Goal: Task Accomplishment & Management: Manage account settings

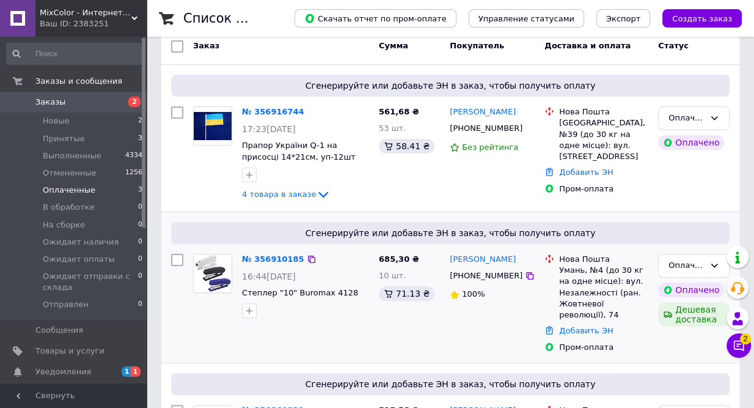
scroll to position [226, 0]
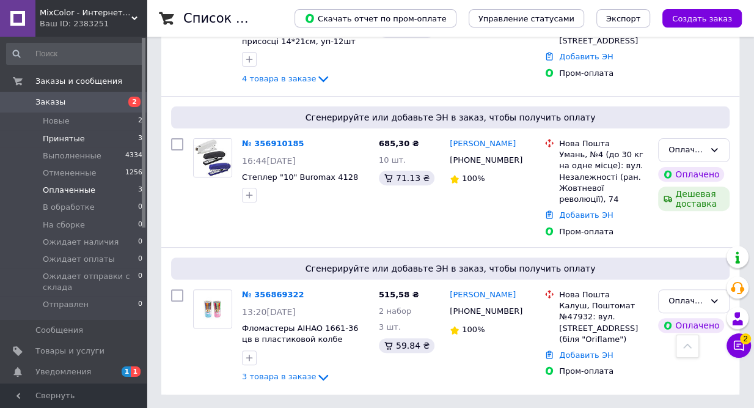
click at [64, 137] on span "Принятые" at bounding box center [64, 138] width 42 height 11
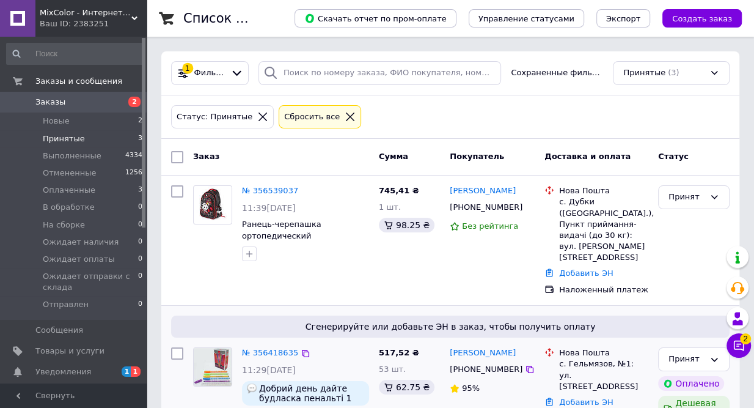
scroll to position [185, 0]
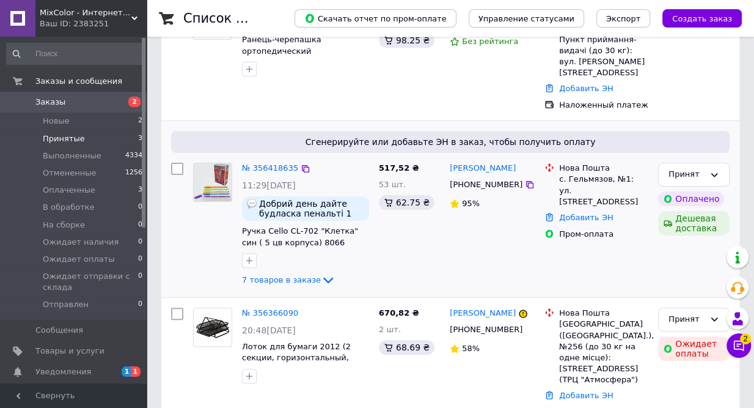
click at [221, 175] on img at bounding box center [213, 182] width 38 height 38
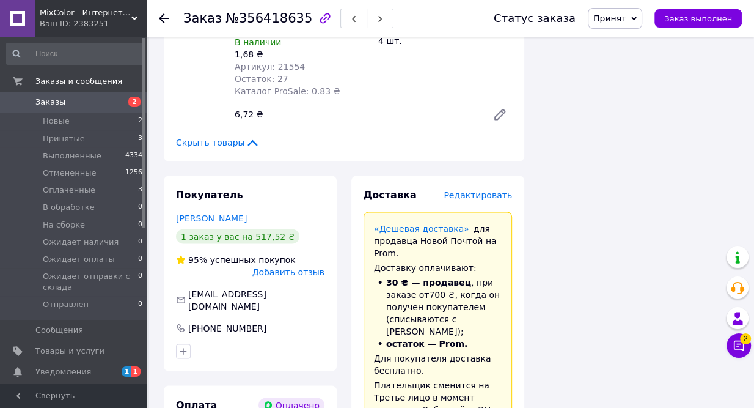
scroll to position [1611, 0]
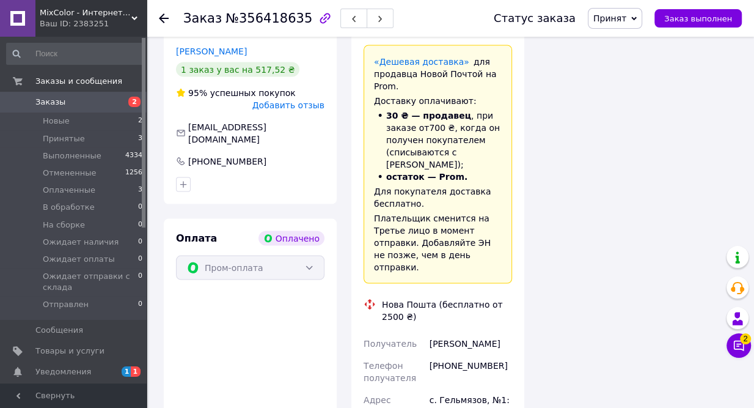
drag, startPoint x: 357, startPoint y: 171, endPoint x: 491, endPoint y: 284, distance: 175.2
click at [491, 284] on div "Доставка Редактировать «Дешевая доставка»   для продавца Новой Почтой на Prom. …" at bounding box center [437, 326] width 173 height 634
copy div "Нова Пошта (бесплатно от 2500 ₴) Получатель Кузякіна Оля Телефон получателя +38…"
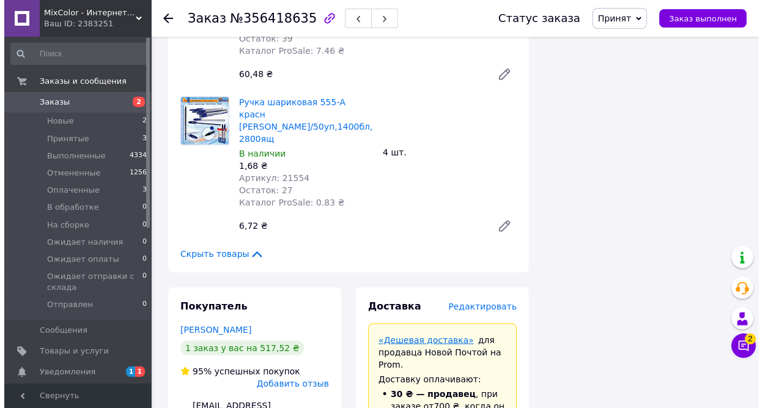
scroll to position [1388, 0]
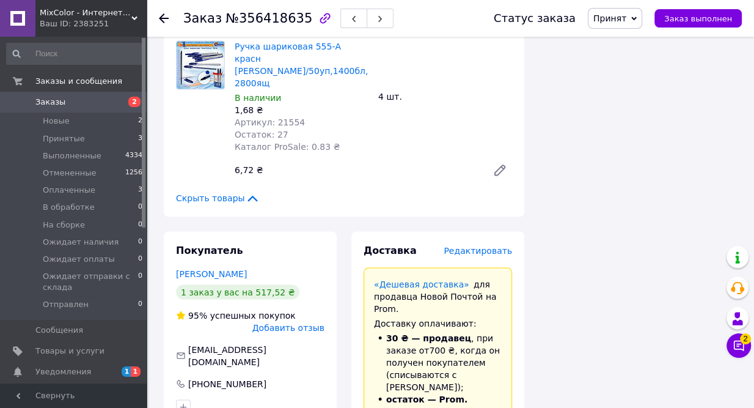
click at [488, 245] on span "Редактировать" at bounding box center [478, 250] width 68 height 10
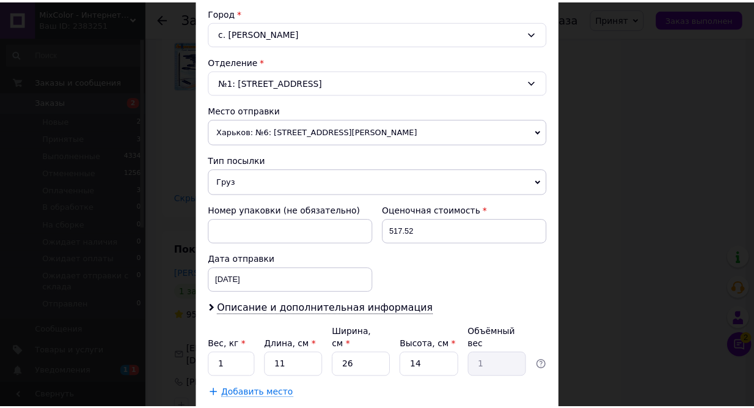
scroll to position [389, 0]
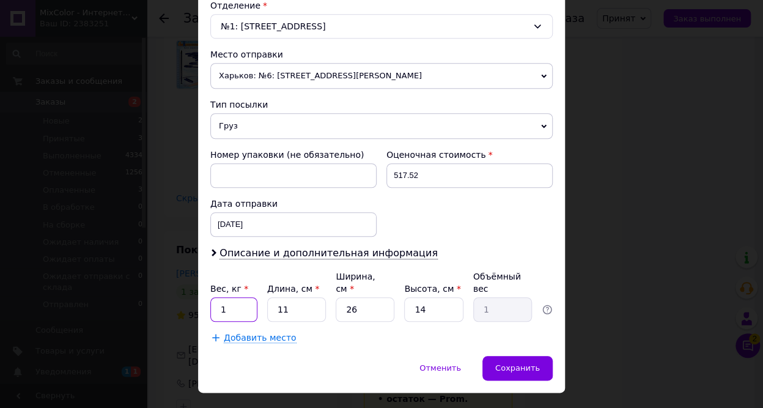
click at [235, 297] on input "1" at bounding box center [233, 309] width 47 height 24
type input "1.7"
click at [284, 297] on input "11" at bounding box center [296, 309] width 59 height 24
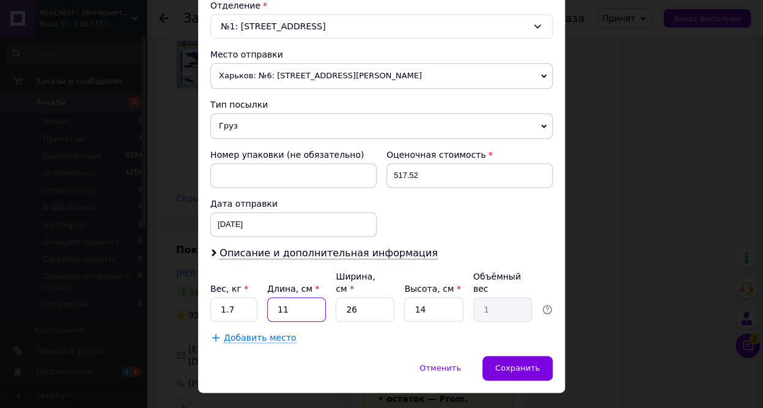
type input "4"
type input "0.36"
type input "40"
type input "3.64"
type input "40"
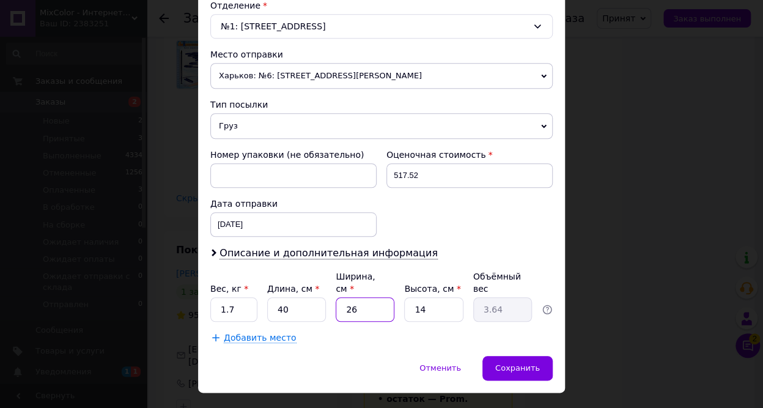
click at [368, 297] on input "26" at bounding box center [364, 309] width 59 height 24
type input "2"
type input "0.28"
type input "25"
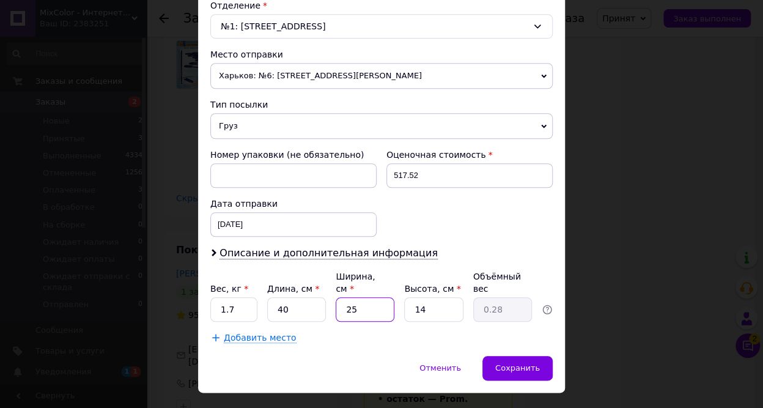
type input "3.5"
type input "25"
click at [433, 298] on input "14" at bounding box center [433, 309] width 59 height 24
type input "1"
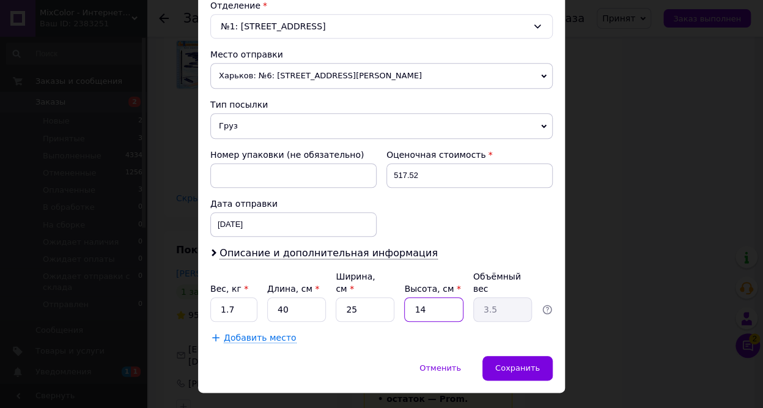
type input "0.25"
type input "11"
type input "2.75"
type input "11"
click at [512, 363] on span "Сохранить" at bounding box center [517, 367] width 45 height 9
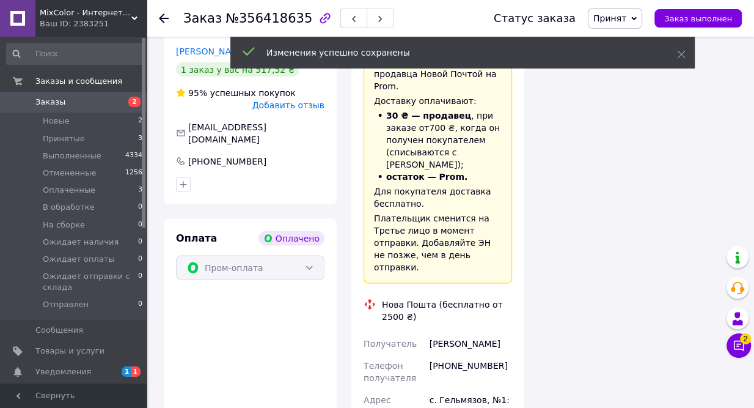
scroll to position [1722, 0]
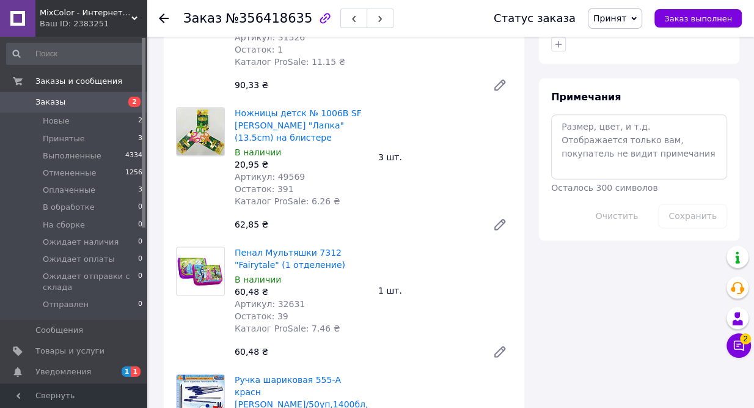
scroll to position [722, 0]
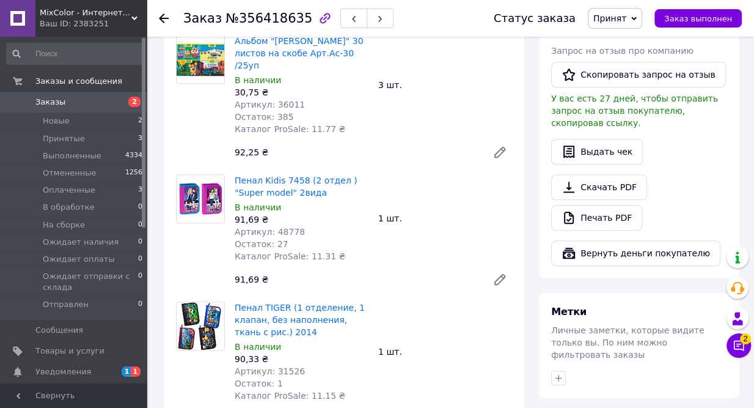
click at [616, 15] on span "Принят" at bounding box center [609, 18] width 33 height 10
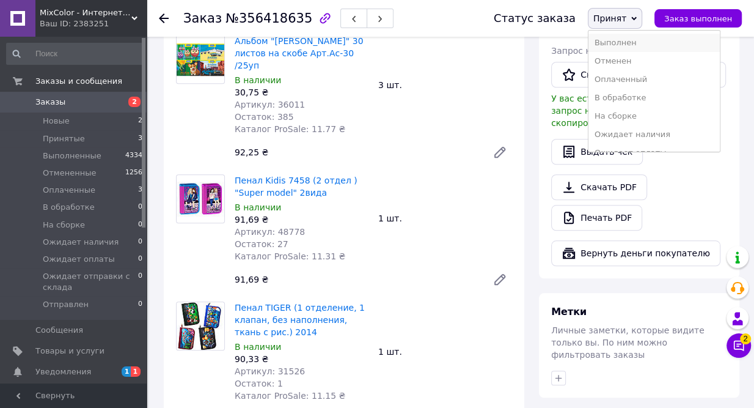
click at [619, 42] on li "Выполнен" at bounding box center [653, 43] width 131 height 18
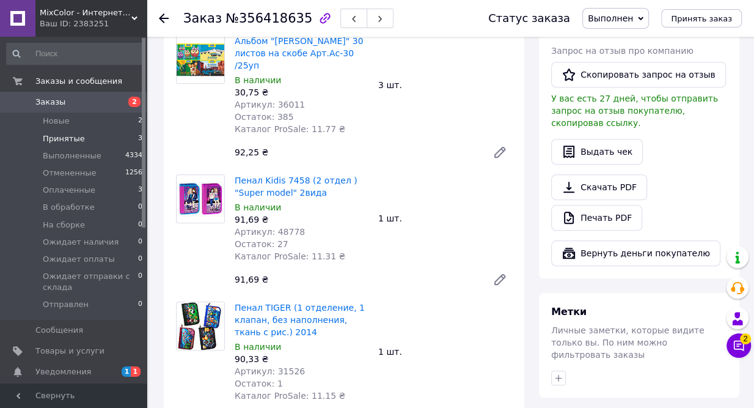
click at [66, 136] on span "Принятые" at bounding box center [64, 138] width 42 height 11
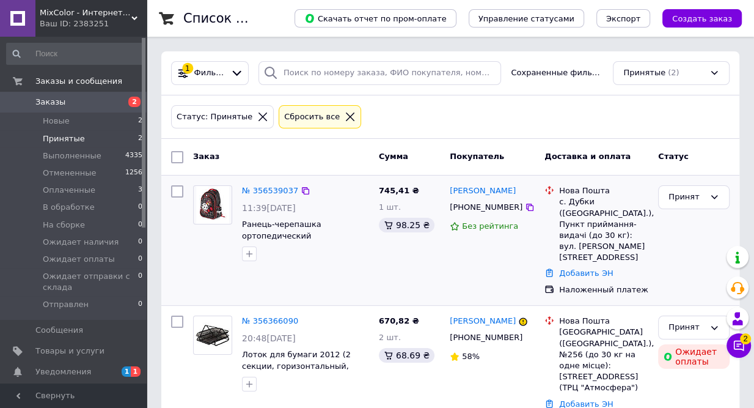
scroll to position [8, 0]
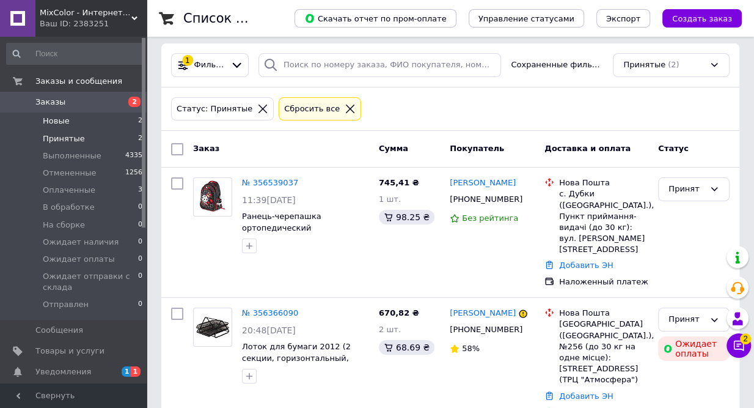
click at [69, 120] on li "Новые 2" at bounding box center [75, 120] width 150 height 17
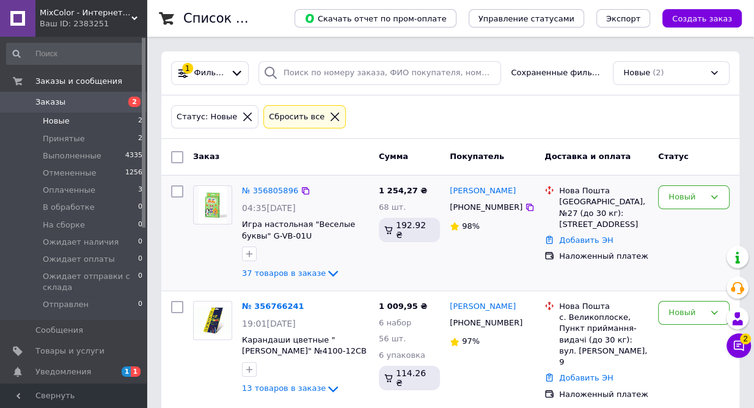
scroll to position [12, 0]
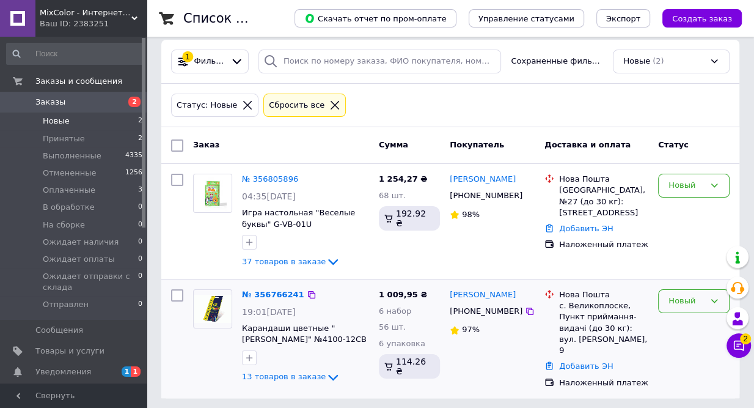
click at [695, 299] on div "Новый" at bounding box center [686, 301] width 36 height 13
click at [684, 320] on li "Принят" at bounding box center [694, 326] width 70 height 23
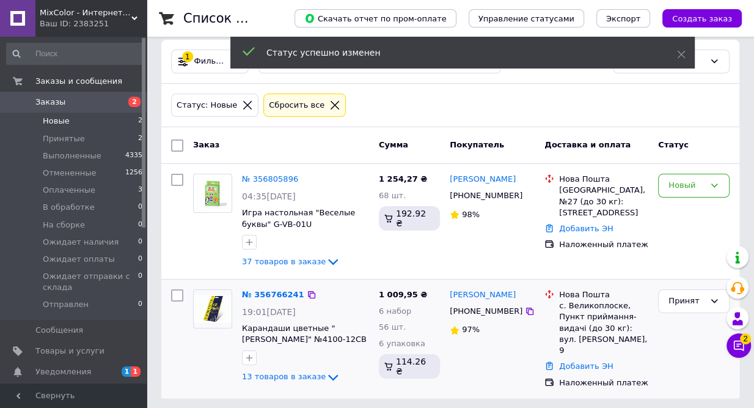
click at [221, 309] on img at bounding box center [213, 309] width 38 height 29
